Goal: Task Accomplishment & Management: Complete application form

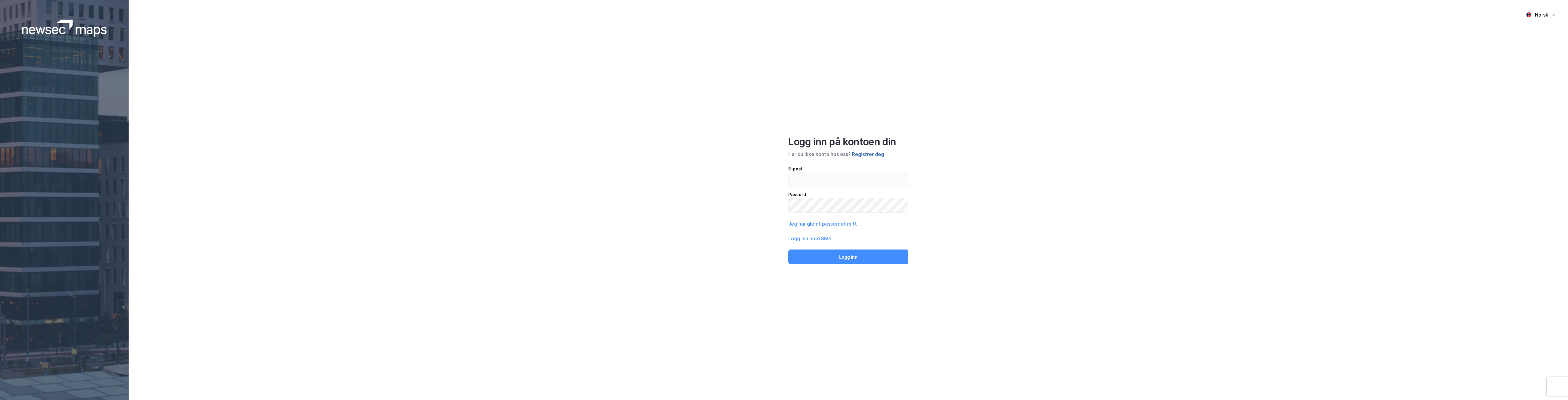
click at [878, 156] on button "Registrer deg" at bounding box center [868, 154] width 32 height 7
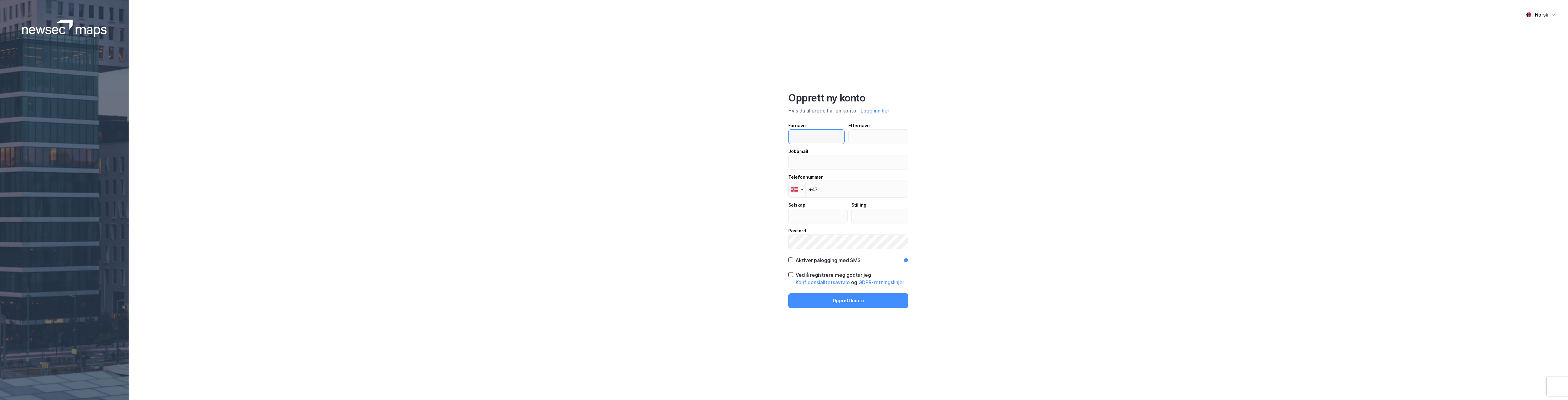
click at [827, 136] on input "text" at bounding box center [817, 136] width 56 height 14
type input "Tove Anette"
type input "[PERSON_NAME]"
type input "[EMAIL_ADDRESS][DOMAIN_NAME]"
click at [847, 189] on input "+47" at bounding box center [848, 189] width 120 height 17
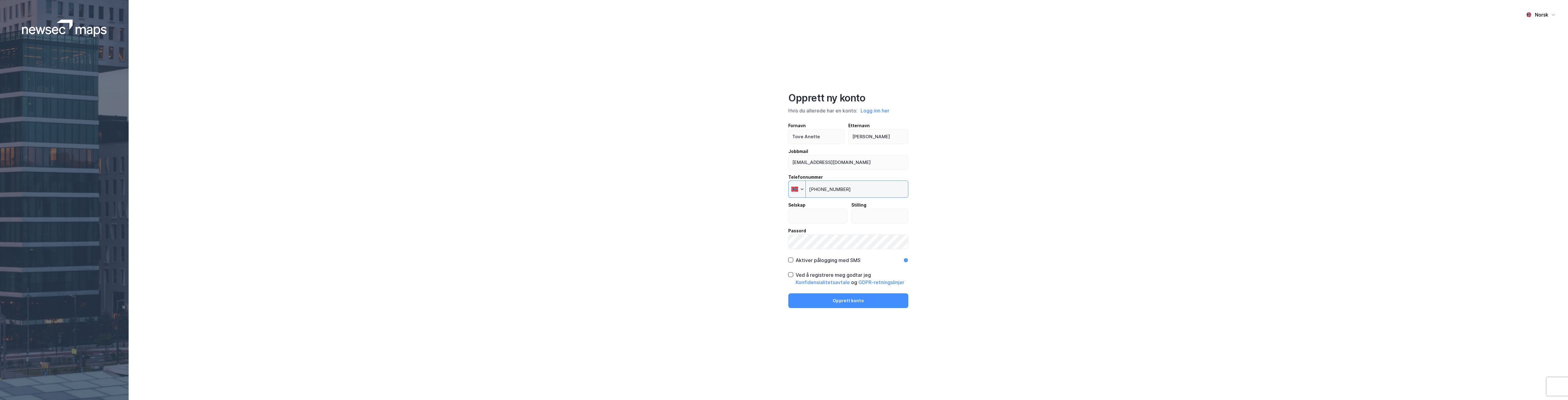
type input "[PHONE_NUMBER]"
type input "Thommessen"
type input "Prosjektassistent"
click at [791, 259] on icon at bounding box center [791, 259] width 4 height 4
click at [791, 275] on icon at bounding box center [791, 274] width 4 height 4
